Goal: Task Accomplishment & Management: Manage account settings

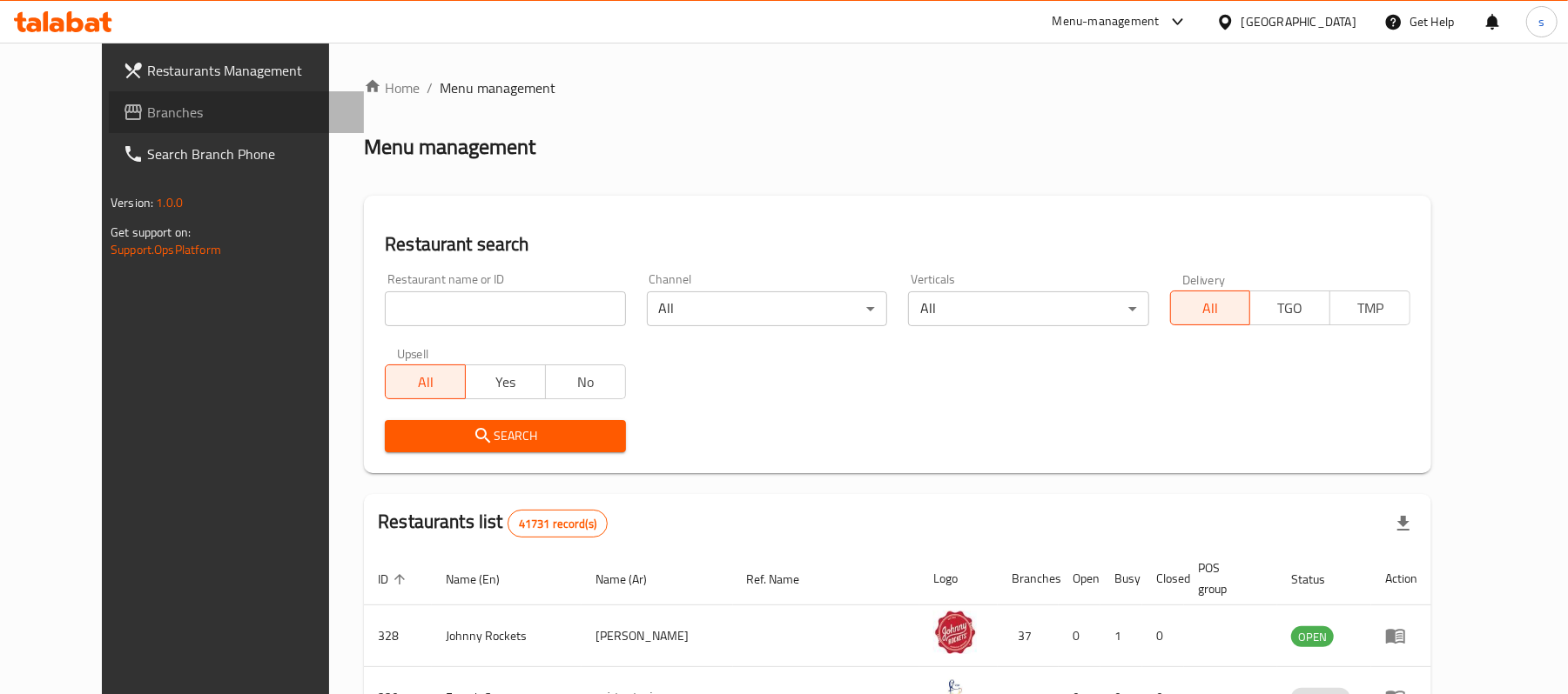
click at [122, 111] on span at bounding box center [135, 112] width 24 height 21
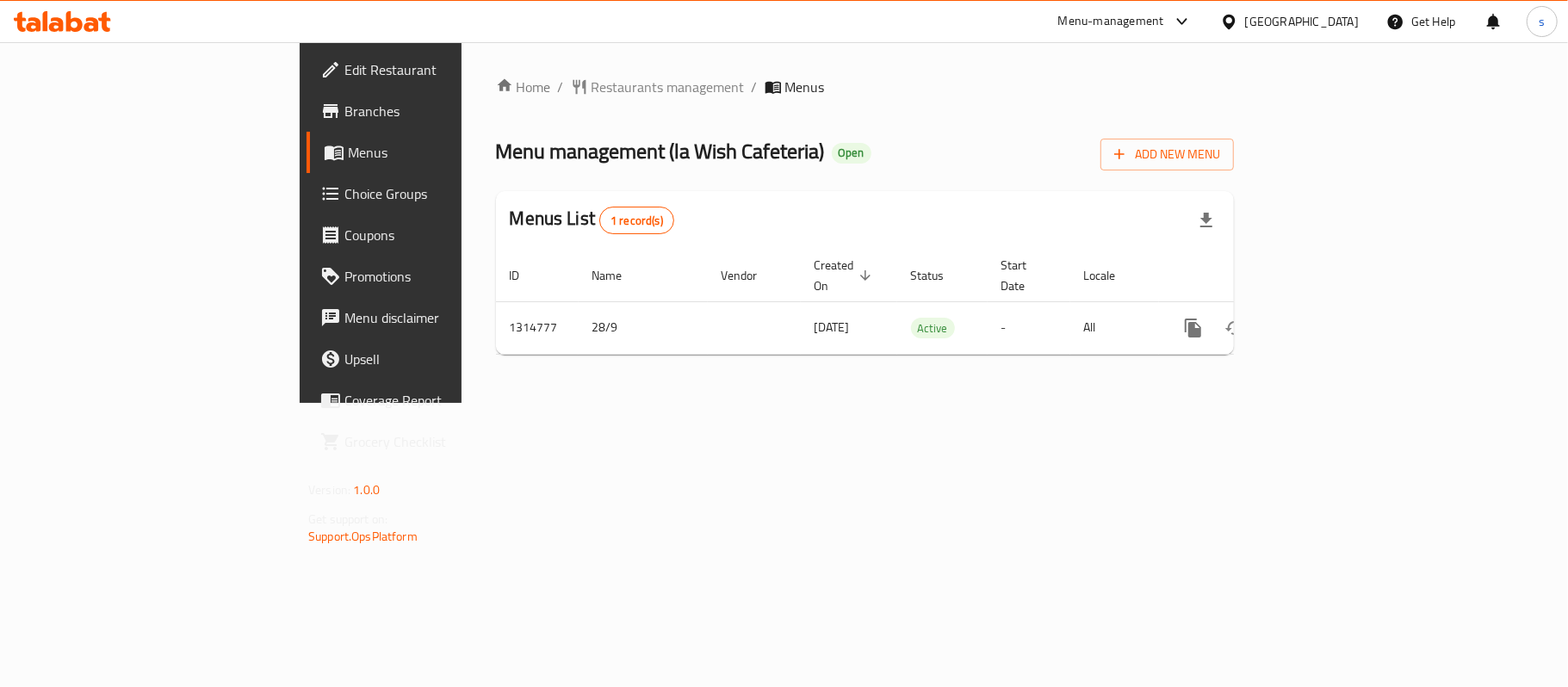
click at [345, 79] on span "Edit Restaurant" at bounding box center [447, 70] width 203 height 21
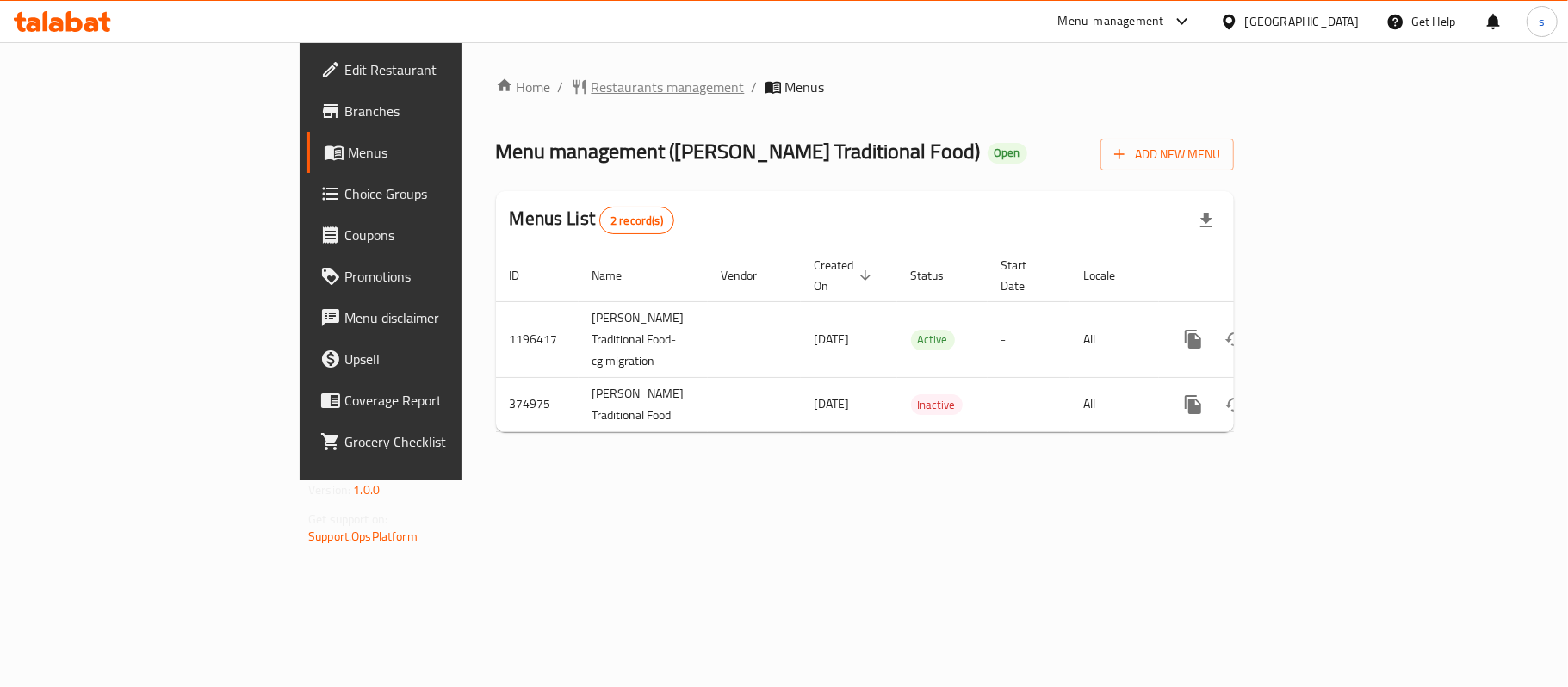
click at [592, 90] on span "Restaurants management" at bounding box center [668, 87] width 153 height 21
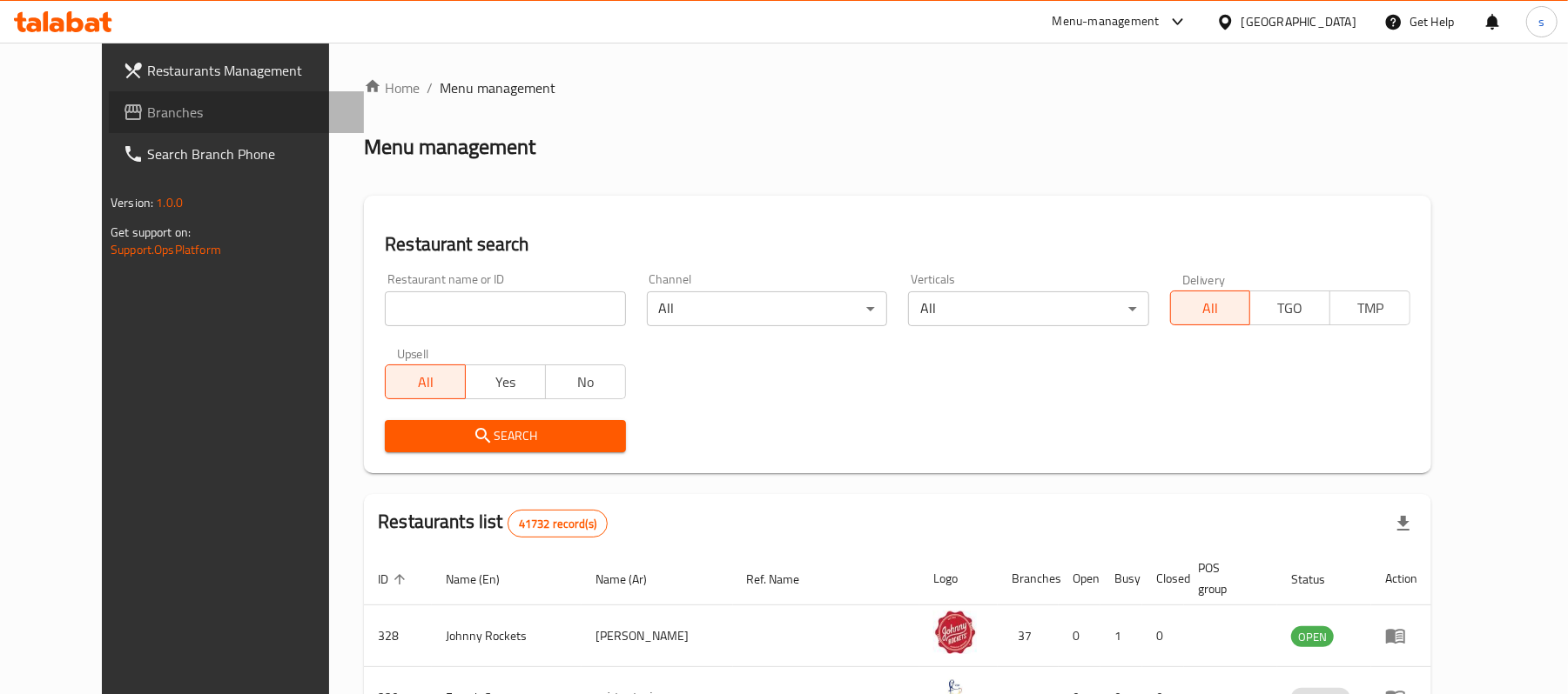
click at [147, 102] on span "Branches" at bounding box center [248, 112] width 203 height 21
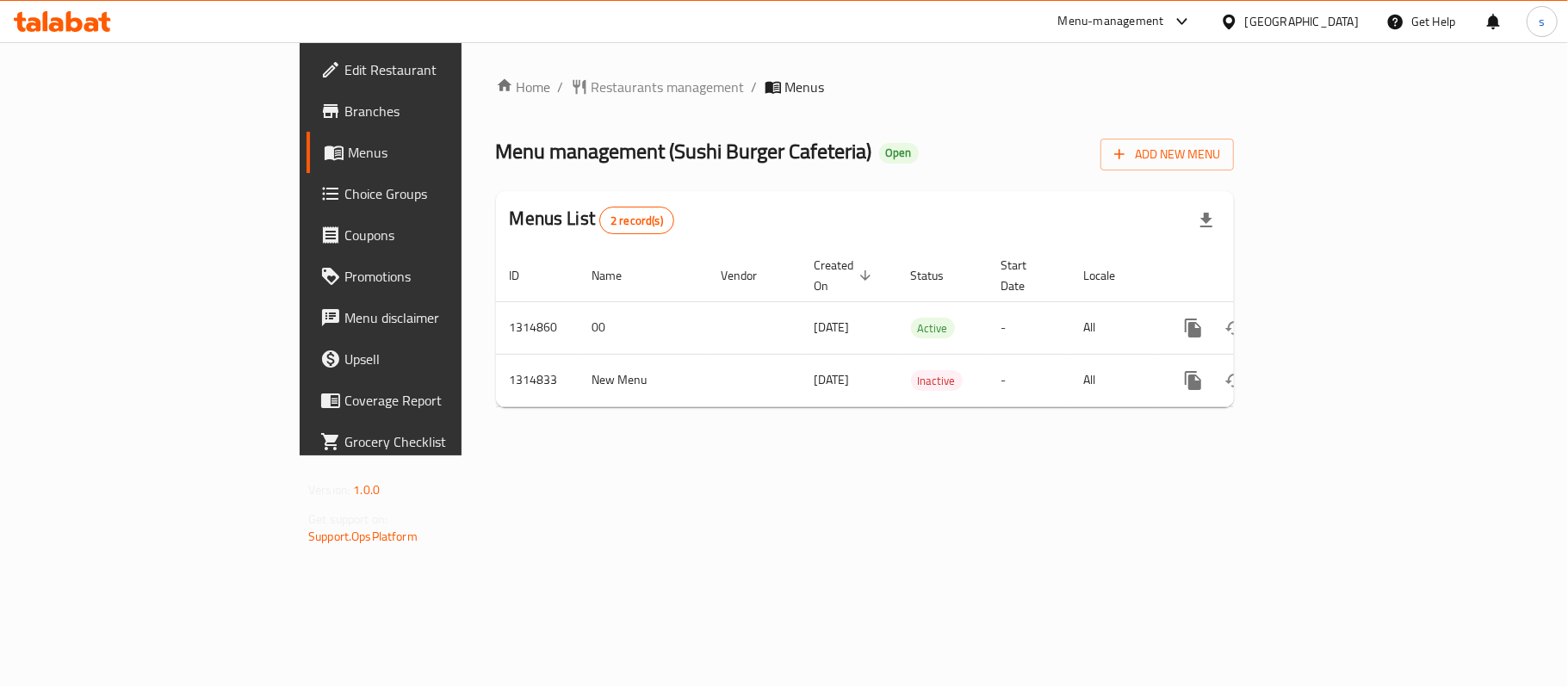
click at [461, 71] on div "Home / Restaurants management / Menus Menu management ( Sushi Burger Cafeteria …" at bounding box center [865, 248] width 807 height 413
click at [592, 80] on span "Restaurants management" at bounding box center [668, 87] width 153 height 21
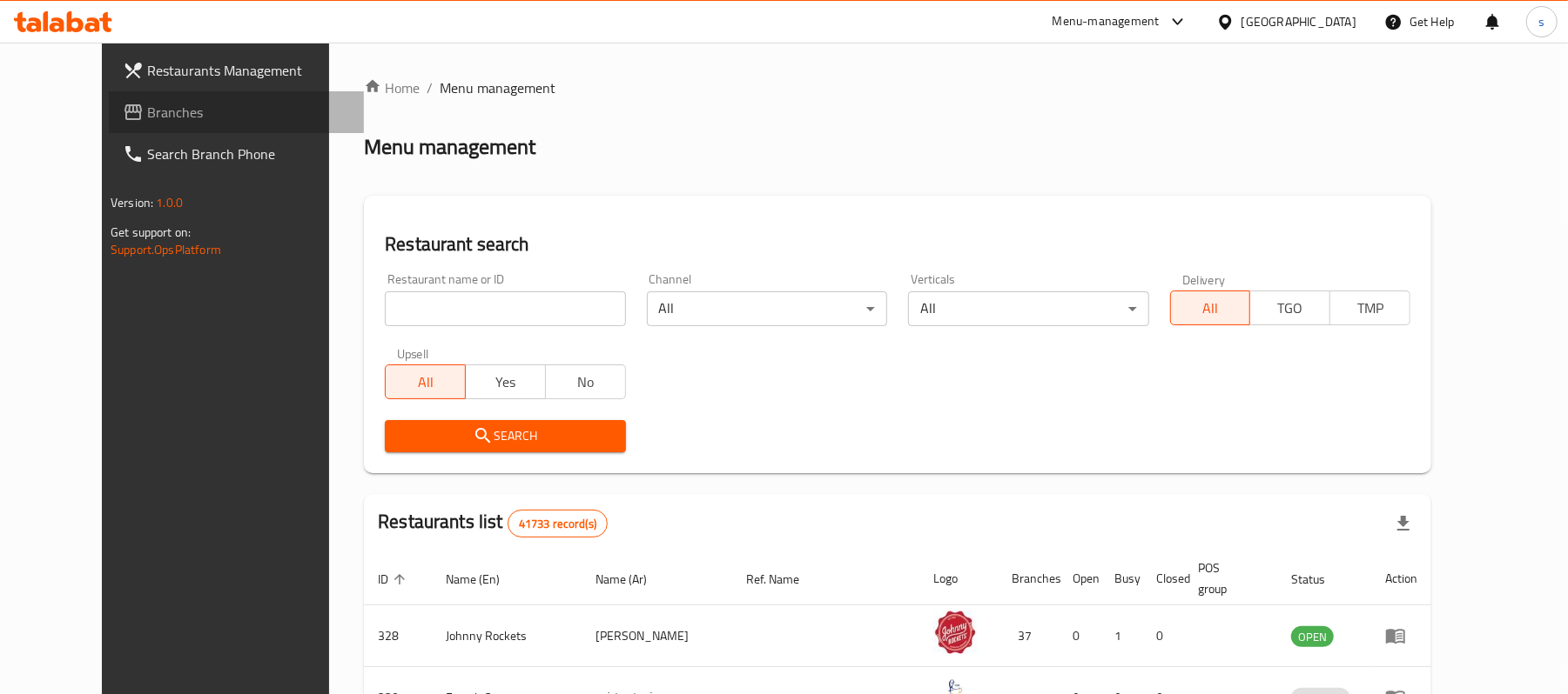
click at [147, 112] on span "Branches" at bounding box center [248, 112] width 203 height 21
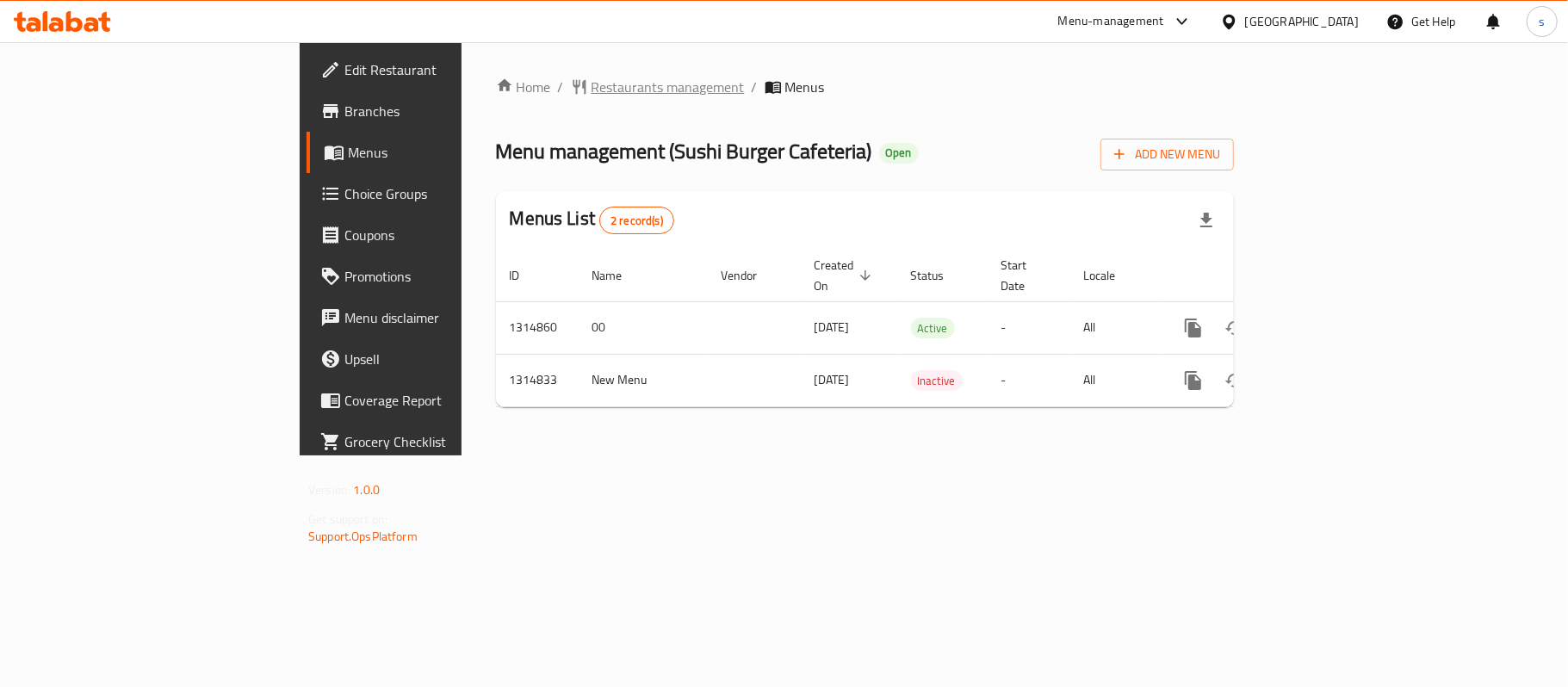
click at [592, 90] on span "Restaurants management" at bounding box center [668, 87] width 153 height 21
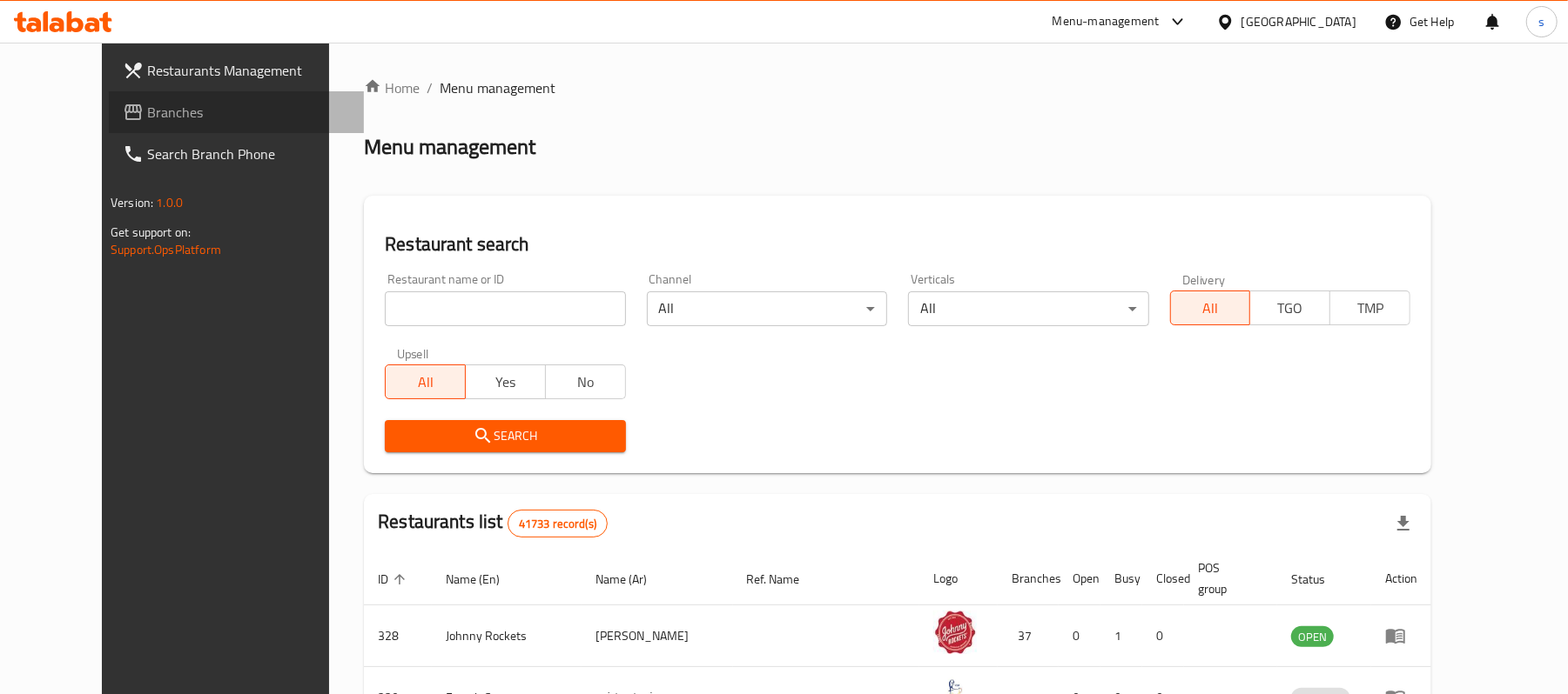
click at [108, 122] on link "Branches" at bounding box center [236, 112] width 255 height 41
